Goal: Task Accomplishment & Management: Manage account settings

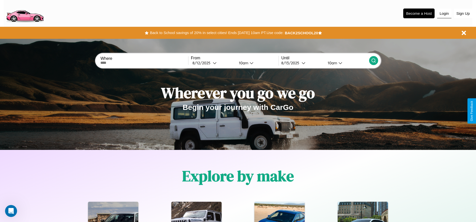
click at [444, 13] on button "Login" at bounding box center [444, 14] width 14 height 10
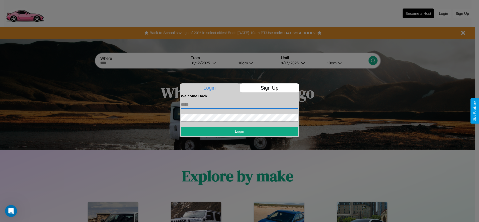
click at [240, 105] on input "text" at bounding box center [239, 105] width 117 height 8
type input "**********"
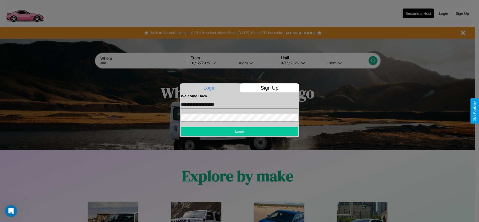
click at [240, 131] on button "Login" at bounding box center [239, 131] width 117 height 9
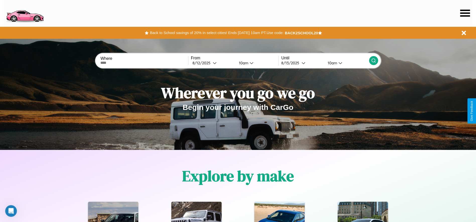
click at [465, 13] on icon at bounding box center [465, 13] width 10 height 7
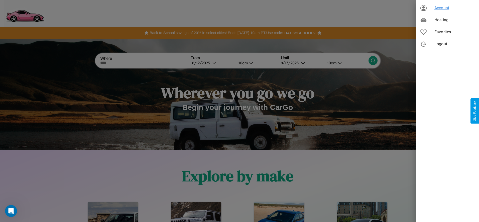
click at [448, 8] on span "Account" at bounding box center [455, 8] width 41 height 6
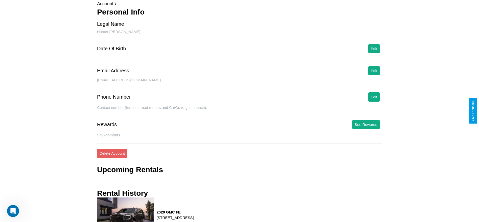
scroll to position [66, 0]
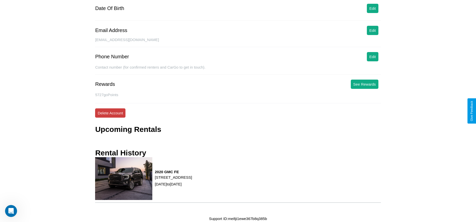
click at [110, 113] on button "Delete Account" at bounding box center [110, 113] width 30 height 9
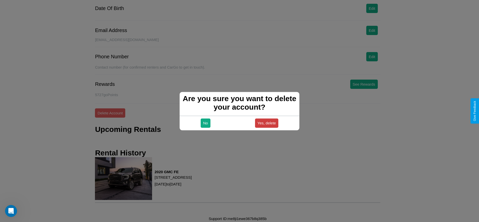
click at [267, 123] on button "Yes, delete" at bounding box center [267, 123] width 24 height 9
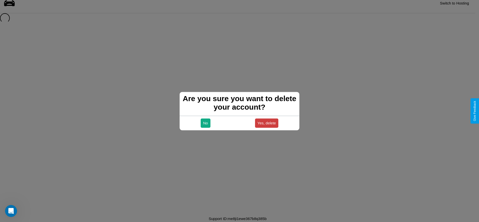
scroll to position [7, 0]
